Goal: Navigation & Orientation: Find specific page/section

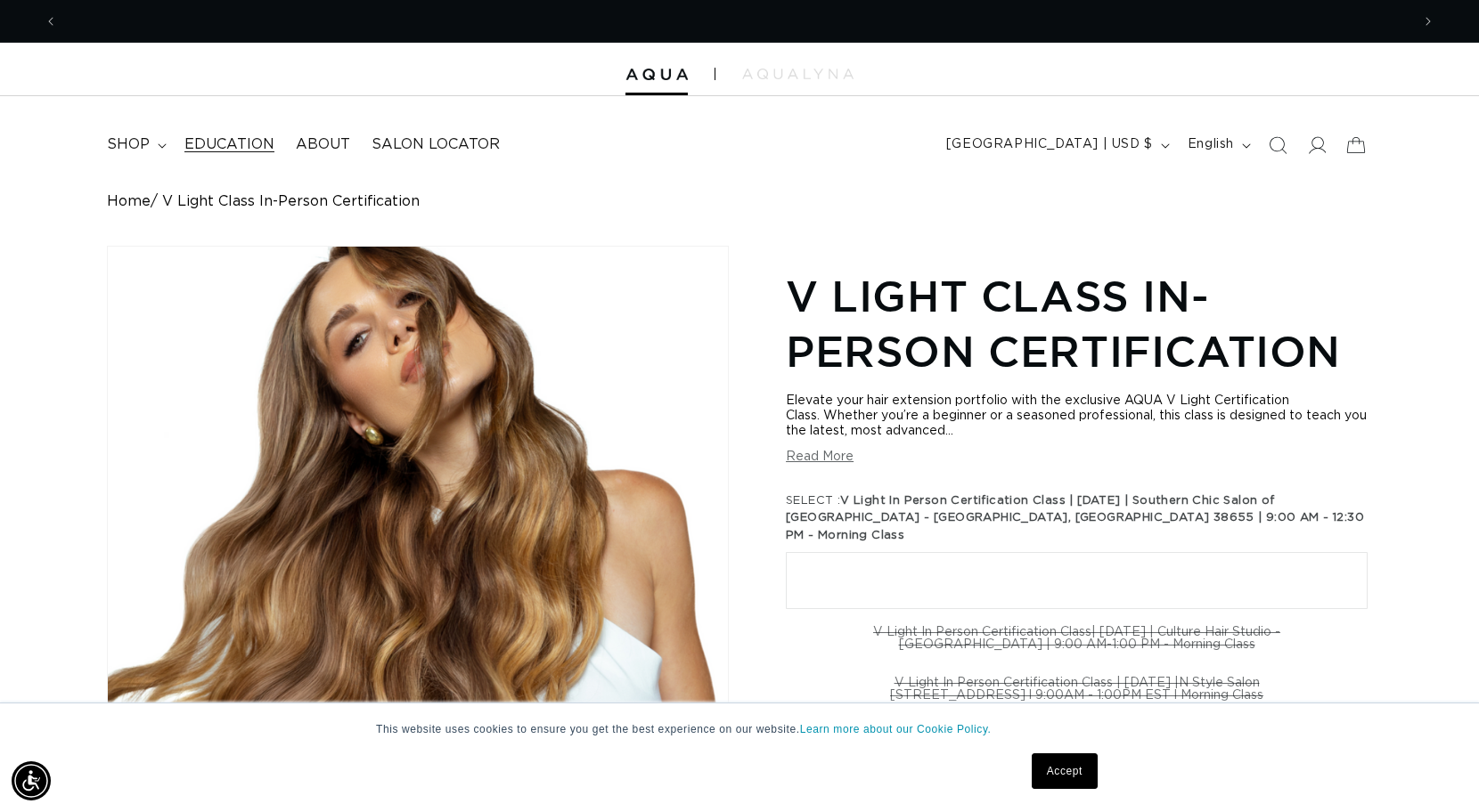
scroll to position [0, 2705]
click at [428, 141] on span "Salon Locator" at bounding box center [435, 145] width 129 height 19
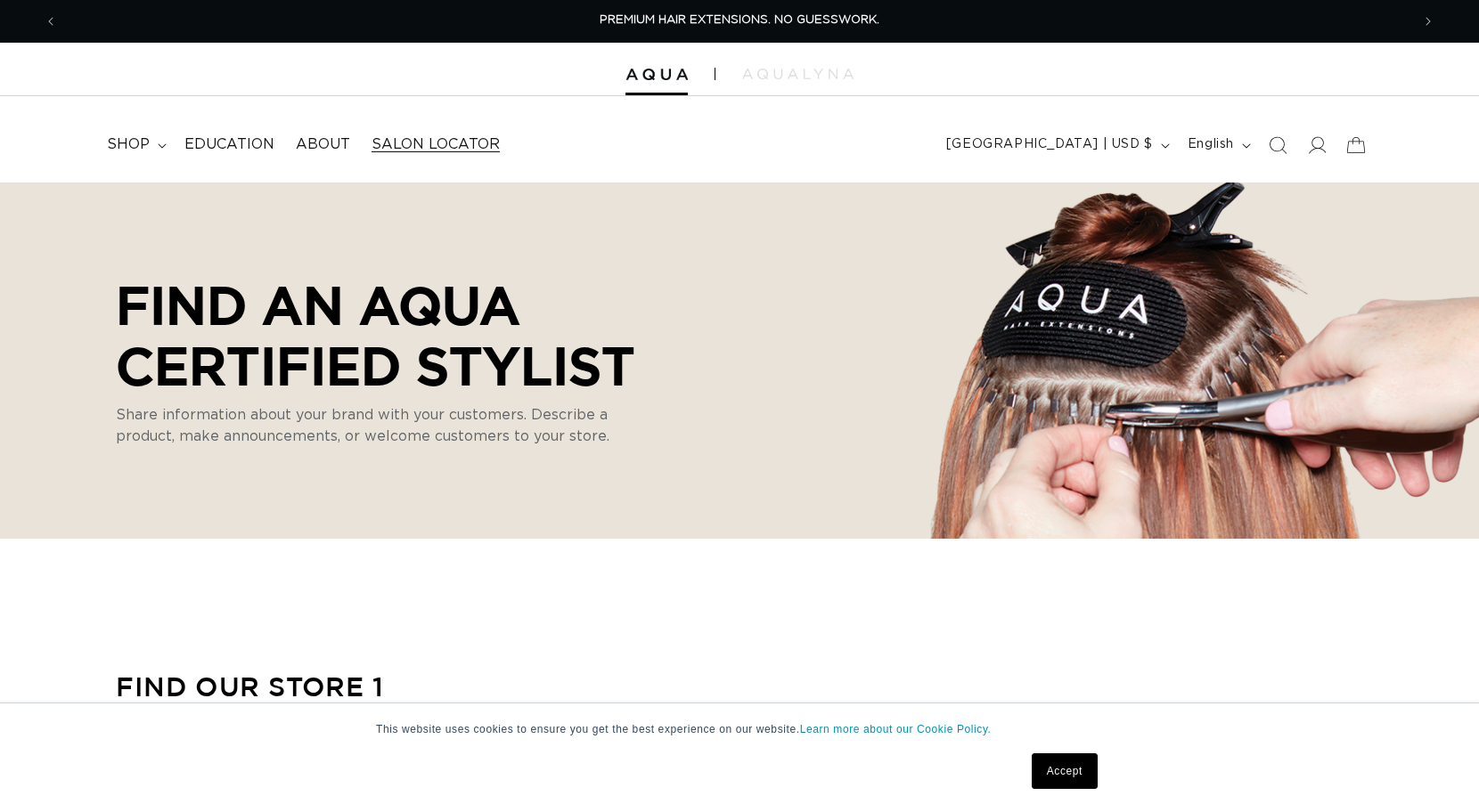
select select "m"
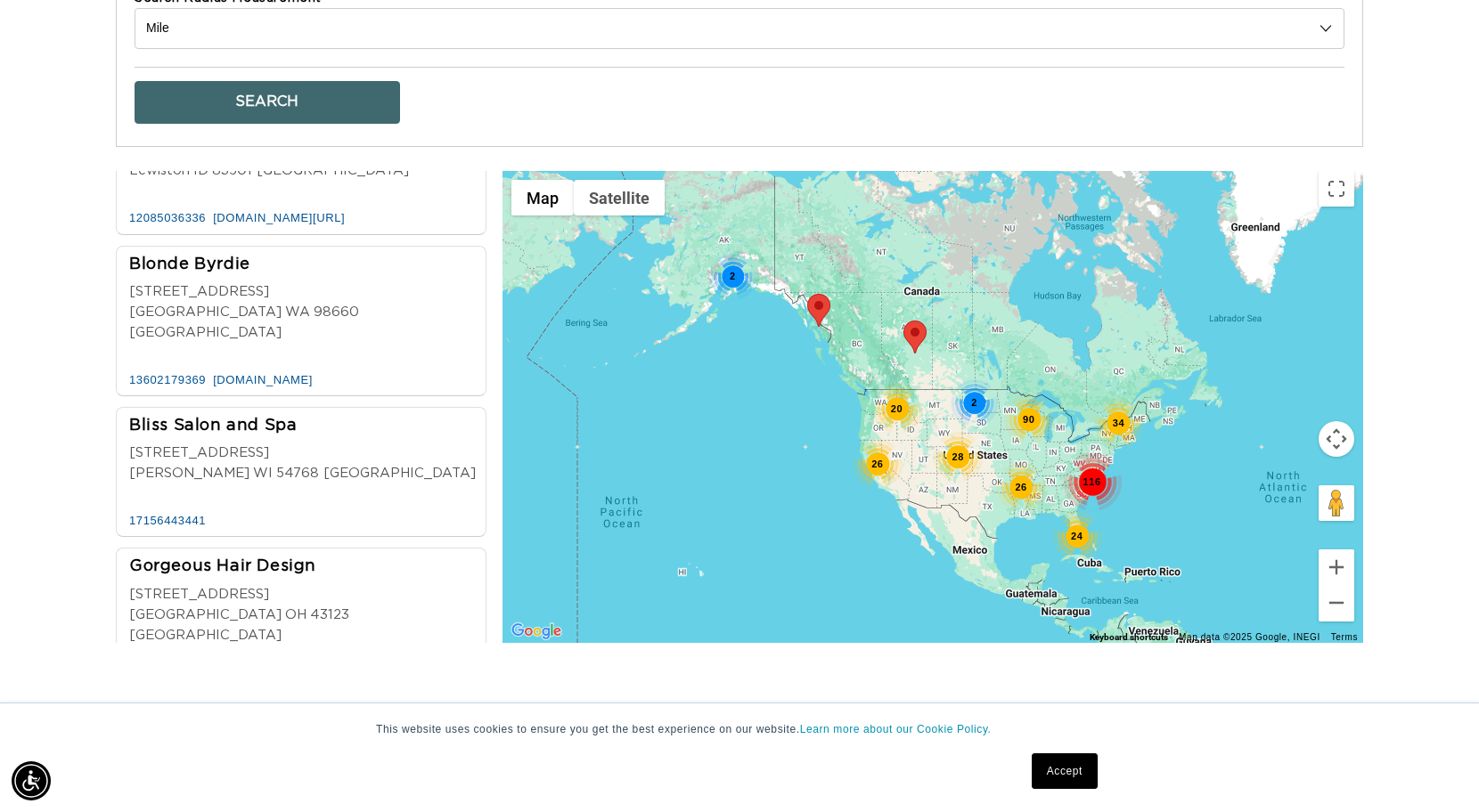
scroll to position [0, 2705]
click at [1075, 524] on div "24" at bounding box center [1077, 536] width 49 height 49
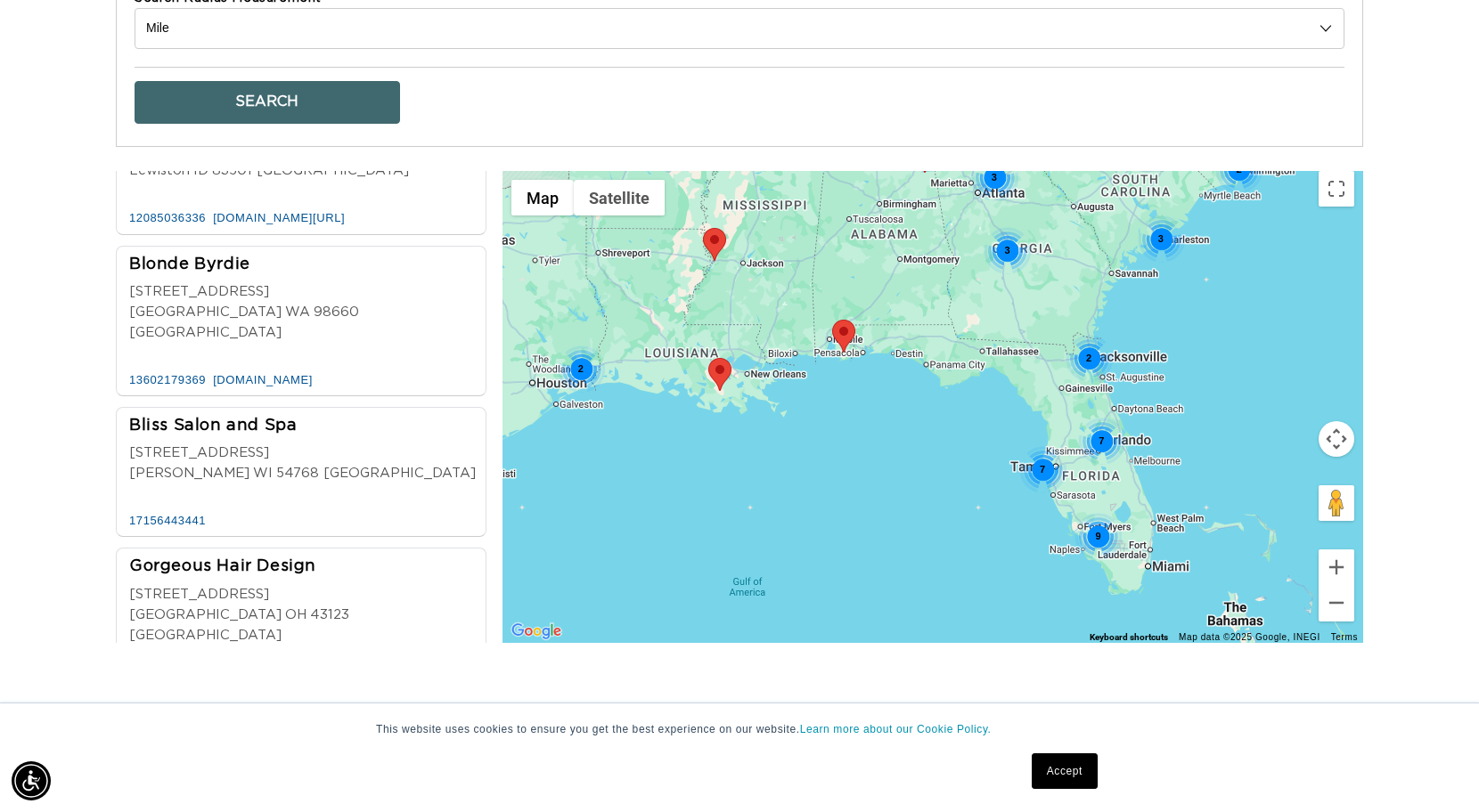
click at [1160, 561] on div "7 7 9 3 2 2 3 2 3 2" at bounding box center [933, 406] width 861 height 472
click at [1146, 558] on div "7 7 9 3 2 2 3 2 3 2" at bounding box center [933, 406] width 861 height 472
